Goal: Check status: Check status

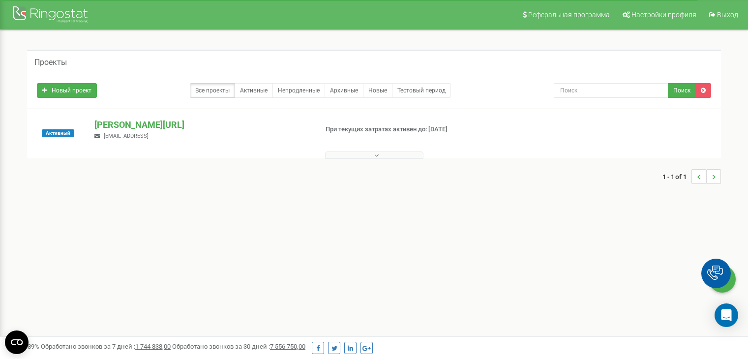
click at [113, 122] on p "[PERSON_NAME][URL]" at bounding box center [201, 125] width 215 height 13
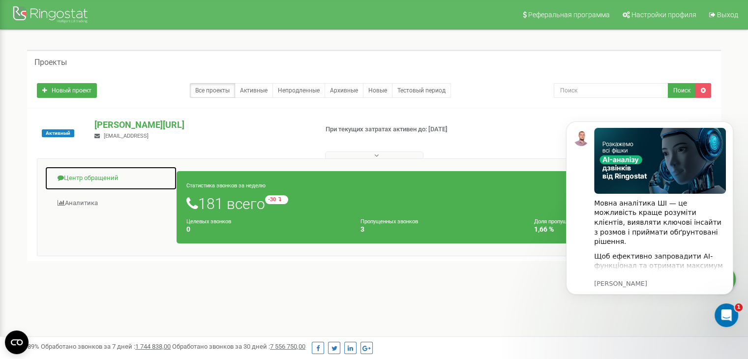
click at [98, 179] on link "Центр обращений" at bounding box center [111, 178] width 132 height 24
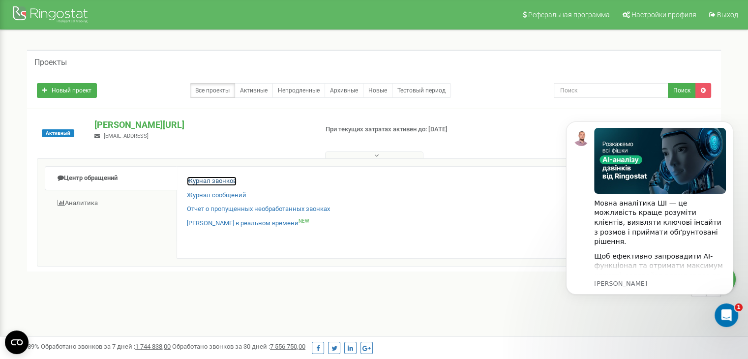
click at [222, 177] on link "Журнал звонков" at bounding box center [212, 181] width 50 height 9
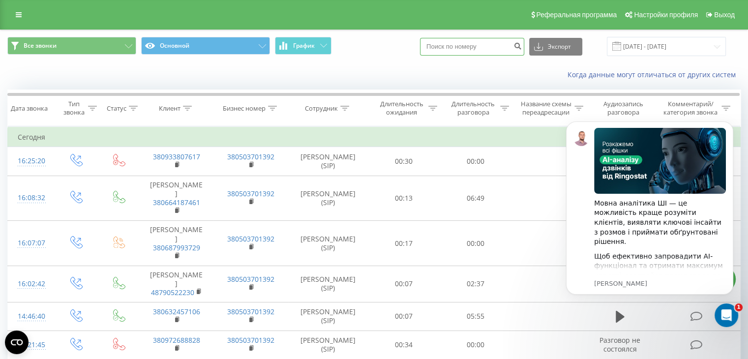
click at [464, 46] on input at bounding box center [472, 47] width 104 height 18
paste input "380933807617"
type input "380933807617"
click at [733, 124] on icon "Dismiss notification" at bounding box center [730, 123] width 5 height 5
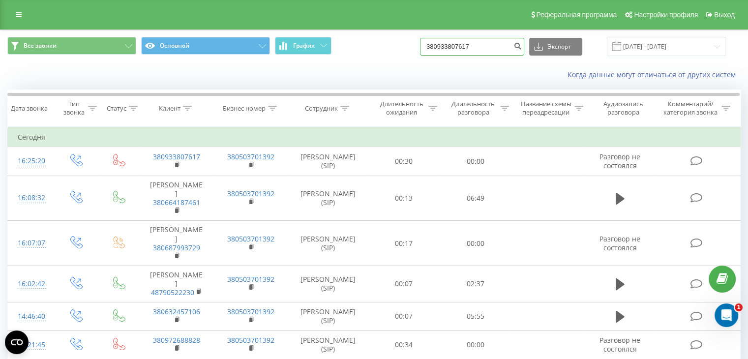
click at [490, 46] on input "380933807617" at bounding box center [472, 47] width 104 height 18
click at [522, 47] on icon "submit" at bounding box center [517, 45] width 8 height 6
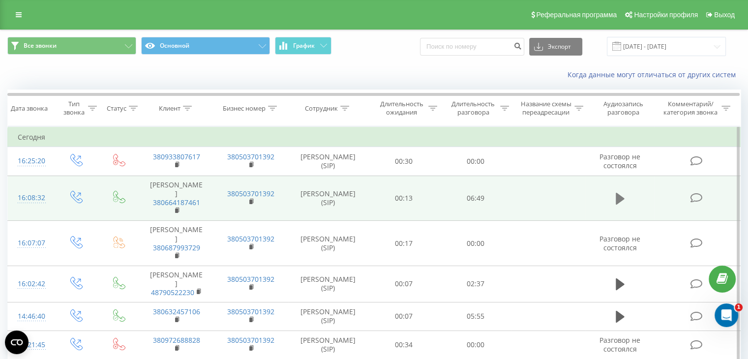
click at [620, 197] on icon at bounding box center [620, 199] width 9 height 12
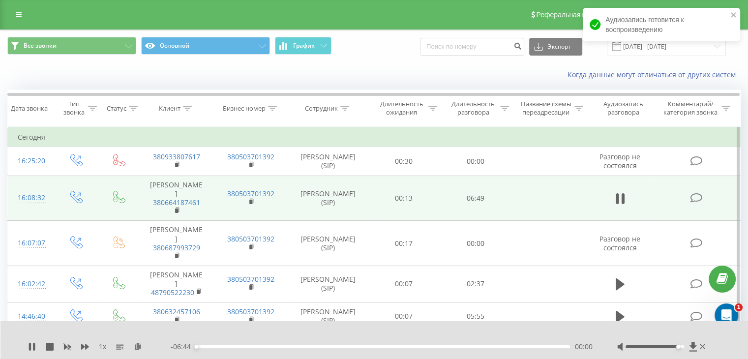
drag, startPoint x: 658, startPoint y: 346, endPoint x: 686, endPoint y: 348, distance: 28.1
click at [686, 348] on div at bounding box center [662, 347] width 90 height 10
click at [214, 347] on div "00:03" at bounding box center [383, 346] width 374 height 3
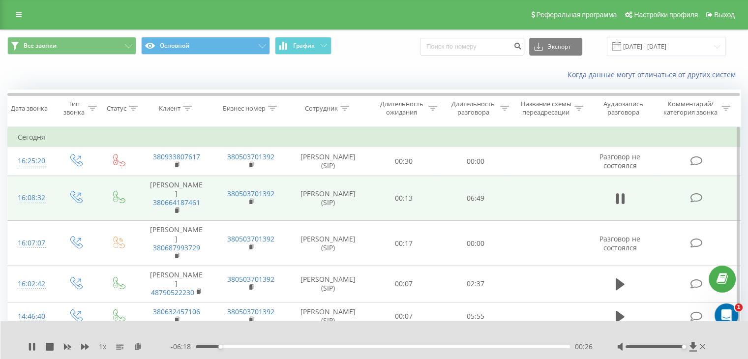
click at [302, 346] on div "00:26" at bounding box center [383, 346] width 374 height 3
click at [348, 345] on div "02:44" at bounding box center [383, 346] width 374 height 3
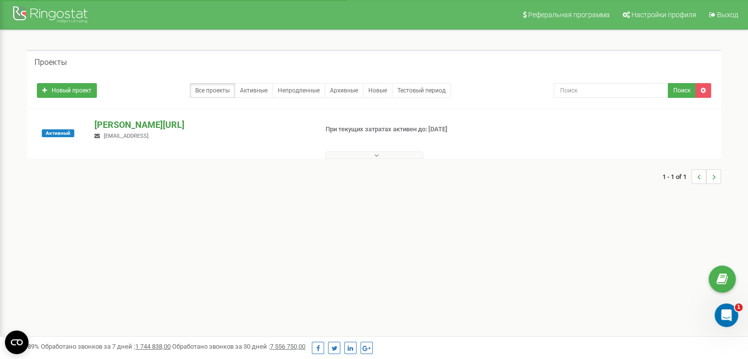
click at [121, 125] on p "[PERSON_NAME][URL]" at bounding box center [201, 125] width 215 height 13
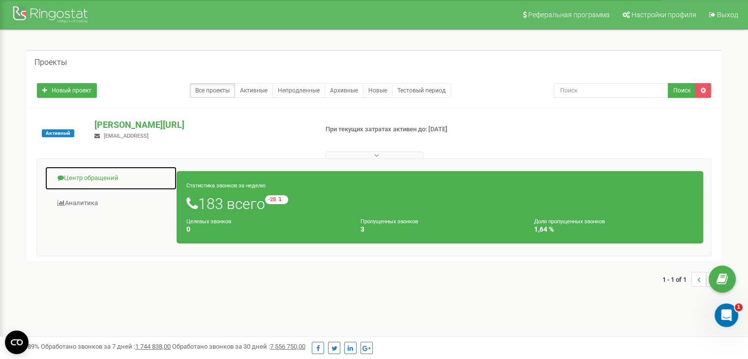
click at [84, 179] on link "Центр обращений" at bounding box center [111, 178] width 132 height 24
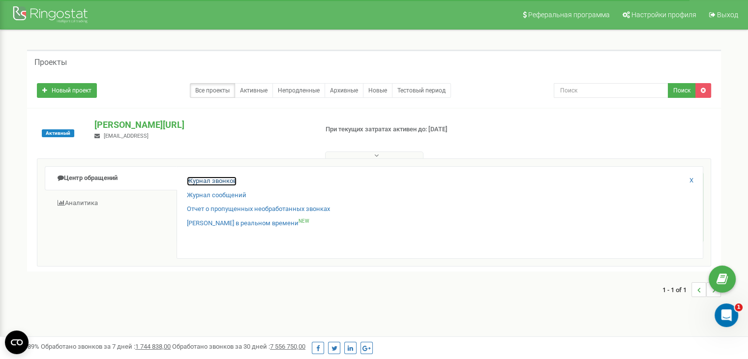
click at [212, 181] on link "Журнал звонков" at bounding box center [212, 181] width 50 height 9
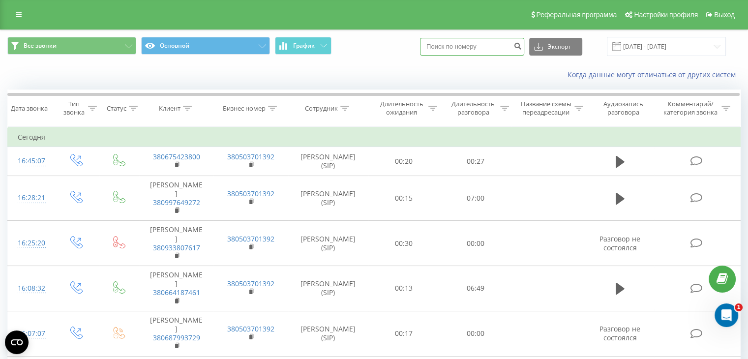
click at [456, 43] on input at bounding box center [472, 47] width 104 height 18
paste input "380674684509"
type input "380674684509"
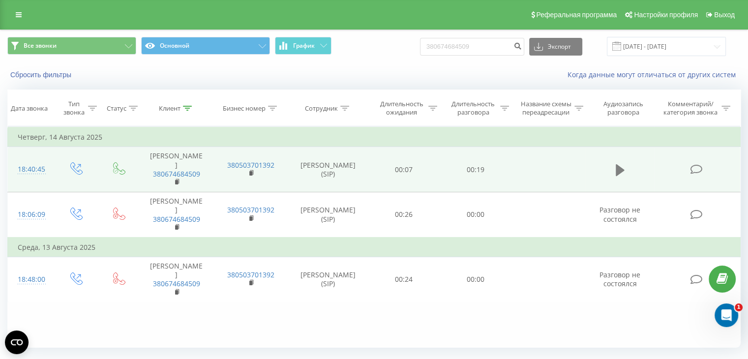
click at [619, 163] on icon at bounding box center [620, 170] width 9 height 14
